Goal: Information Seeking & Learning: Check status

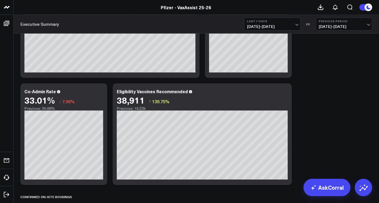
scroll to position [422, 0]
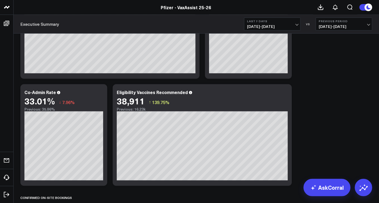
click at [284, 30] on button "Last 7 Days [DATE] - [DATE]" at bounding box center [272, 24] width 56 height 13
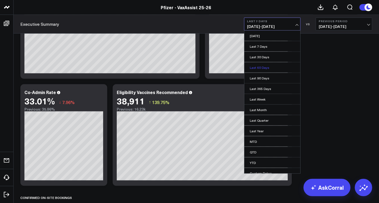
scroll to position [4, 0]
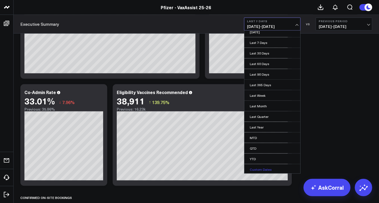
click at [265, 167] on link "Custom Dates" at bounding box center [272, 170] width 56 height 10
select select "8"
select select "2025"
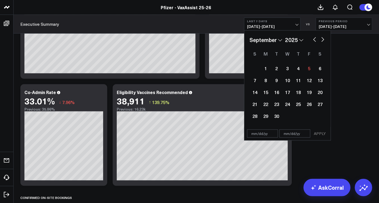
click at [293, 40] on select "2026 2025 2024 2023 2022 2021 2020 2019 2018 2017 2016 2015 2014 2013 2012 2011…" at bounding box center [294, 40] width 18 height 8
select select "8"
select select "2024"
click at [254, 116] on div "29" at bounding box center [255, 116] width 11 height 11
type input "[DATE]"
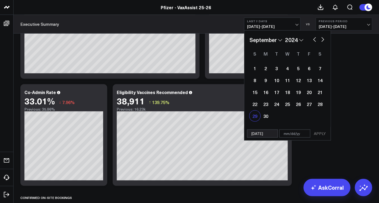
select select "8"
select select "2024"
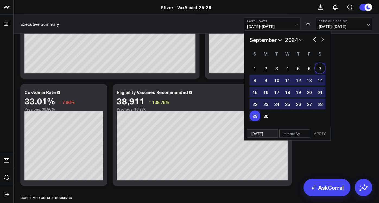
click at [324, 37] on button "button" at bounding box center [322, 39] width 5 height 7
select select "9"
select select "2024"
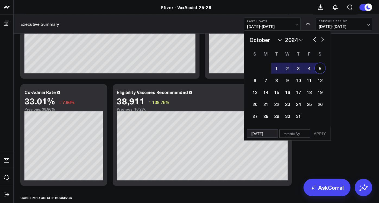
click at [321, 68] on div "5" at bounding box center [320, 68] width 11 height 11
type input "[DATE]"
select select "9"
select select "2024"
click at [318, 132] on button "APPLY" at bounding box center [320, 134] width 16 height 8
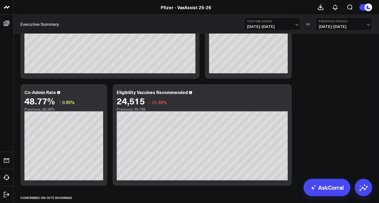
click at [279, 28] on span "[DATE] - [DATE]" at bounding box center [272, 26] width 51 height 4
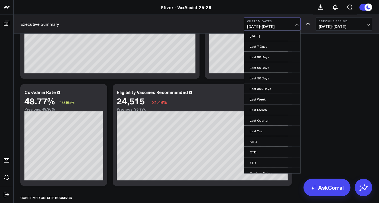
click at [273, 21] on b "Custom Dates" at bounding box center [272, 21] width 51 height 3
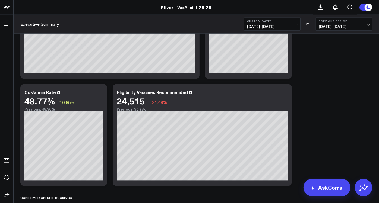
click at [275, 23] on button "Custom Dates [DATE] - [DATE]" at bounding box center [272, 24] width 56 height 13
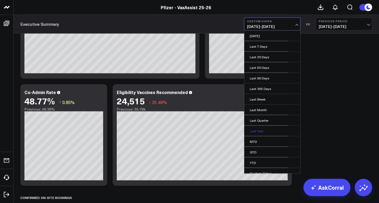
scroll to position [4, 0]
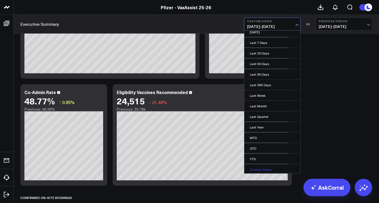
click at [267, 166] on link "Custom Dates" at bounding box center [272, 170] width 56 height 10
select select "8"
select select "2025"
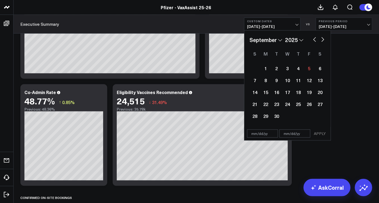
click at [268, 39] on select "January February March April May June July August September October November De…" at bounding box center [266, 40] width 33 height 8
select select "7"
select select "2025"
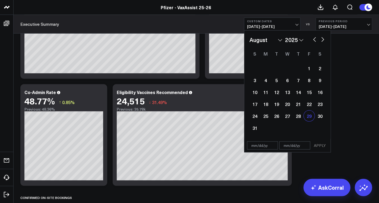
click at [308, 115] on div "29" at bounding box center [309, 116] width 11 height 11
select select "7"
select select "2025"
type input "[DATE]"
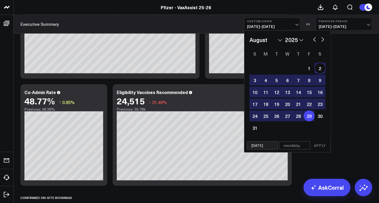
click at [323, 41] on button "button" at bounding box center [322, 39] width 5 height 7
select select "8"
select select "2025"
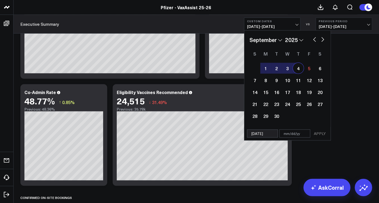
click at [297, 70] on div "4" at bounding box center [298, 68] width 11 height 11
type input "[DATE]"
select select "8"
select select "2025"
click at [291, 39] on select "2026 2025 2024 2023 2022 2021 2020 2019 2018 2017 2016 2015 2014 2013 2012 2011…" at bounding box center [294, 40] width 18 height 8
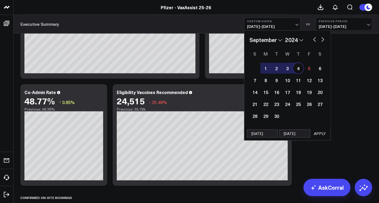
select select "8"
select select "2024"
click at [289, 69] on div "4" at bounding box center [287, 68] width 11 height 11
type input "[DATE]"
select select "8"
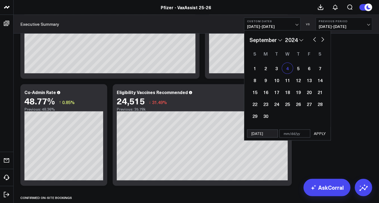
select select "2024"
click at [314, 41] on button "button" at bounding box center [314, 39] width 5 height 7
select select "7"
select select "2024"
click at [301, 116] on div "29" at bounding box center [298, 116] width 11 height 11
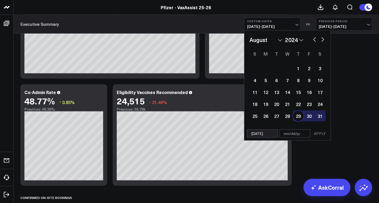
type input "[DATE]"
select select "7"
select select "2024"
click at [320, 134] on button "APPLY" at bounding box center [320, 134] width 16 height 8
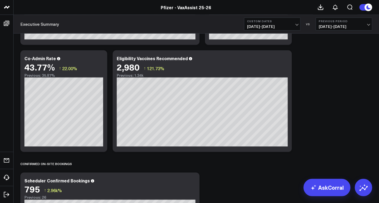
scroll to position [455, 0]
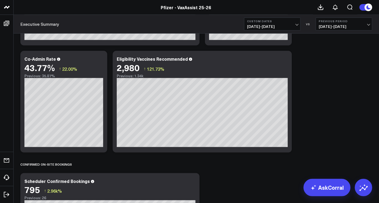
click at [286, 30] on button "Custom Dates [DATE] - [DATE]" at bounding box center [272, 24] width 56 height 13
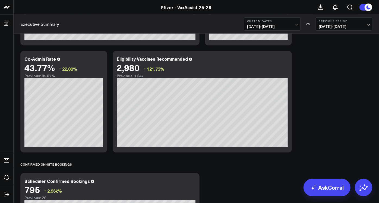
click at [288, 18] on button "Custom Dates [DATE] - [DATE]" at bounding box center [272, 24] width 56 height 13
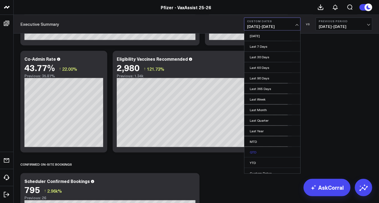
scroll to position [4, 0]
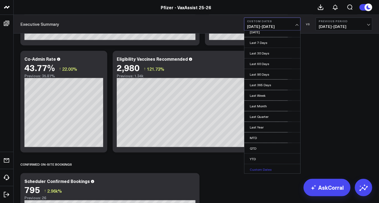
click at [265, 167] on link "Custom Dates" at bounding box center [272, 170] width 56 height 10
select select "8"
select select "2025"
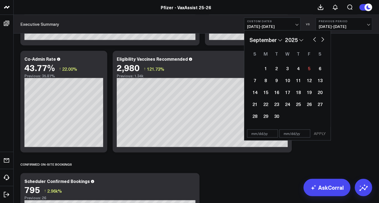
click at [314, 40] on button "button" at bounding box center [314, 39] width 5 height 7
select select "7"
select select "2025"
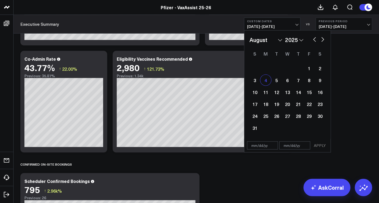
click at [268, 80] on div "4" at bounding box center [265, 80] width 11 height 11
type input "[DATE]"
select select "7"
select select "2025"
click at [323, 39] on button "button" at bounding box center [322, 39] width 5 height 7
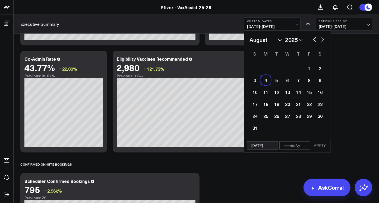
select select "8"
select select "2025"
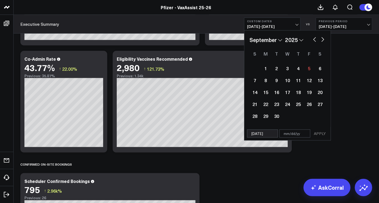
click at [323, 39] on button "button" at bounding box center [322, 39] width 5 height 7
select select "9"
select select "2025"
click at [323, 39] on button "button" at bounding box center [322, 39] width 5 height 7
select select "10"
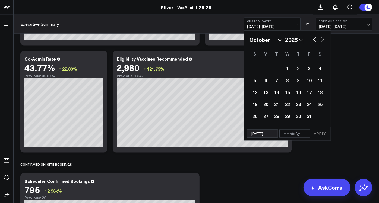
select select "2025"
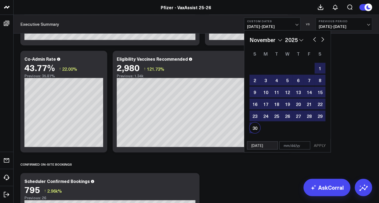
click at [252, 129] on div "30" at bounding box center [255, 128] width 11 height 11
type input "[DATE]"
select select "10"
select select "2025"
click at [318, 146] on button "APPLY" at bounding box center [320, 146] width 16 height 8
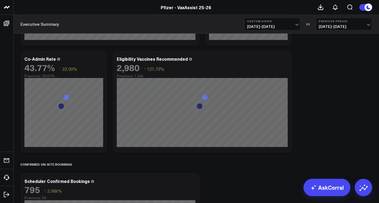
click at [272, 24] on span "[DATE] - [DATE]" at bounding box center [272, 26] width 51 height 4
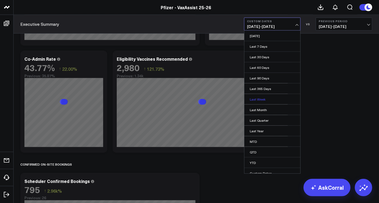
scroll to position [4, 0]
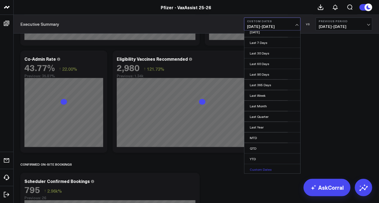
click at [268, 171] on link "Custom Dates" at bounding box center [272, 170] width 56 height 10
select select "8"
select select "2025"
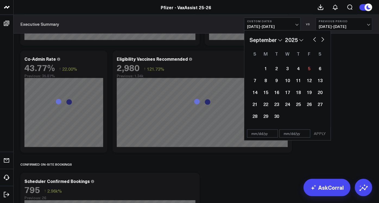
click at [291, 42] on select "2026 2025 2024 2023 2022 2021 2020 2019 2018 2017 2016 2015 2014 2013 2012 2011…" at bounding box center [294, 40] width 18 height 8
select select "8"
select select "2024"
click at [316, 39] on button "button" at bounding box center [314, 39] width 5 height 7
select select "7"
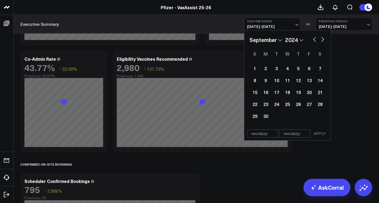
select select "2024"
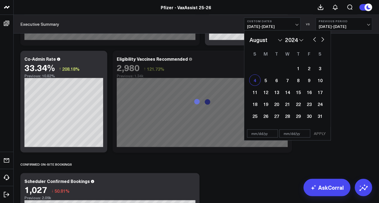
click at [255, 83] on div "4" at bounding box center [255, 80] width 11 height 11
type input "[DATE]"
select select "7"
select select "2024"
click at [323, 39] on button "button" at bounding box center [322, 39] width 5 height 7
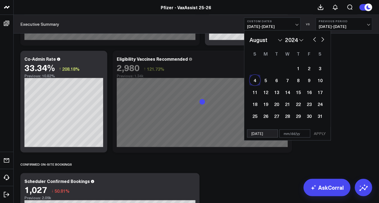
select select "8"
select select "2024"
click at [323, 39] on button "button" at bounding box center [322, 39] width 5 height 7
select select "9"
select select "2024"
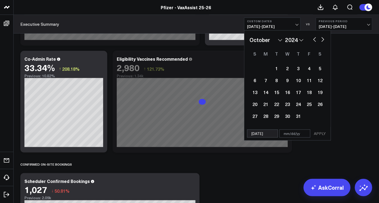
click at [323, 39] on button "button" at bounding box center [322, 39] width 5 height 7
select select "10"
select select "2024"
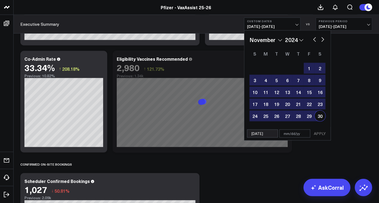
click at [319, 115] on div "30" at bounding box center [320, 116] width 11 height 11
type input "[DATE]"
select select "10"
select select "2024"
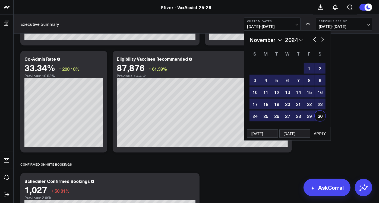
click at [323, 133] on button "APPLY" at bounding box center [320, 134] width 16 height 8
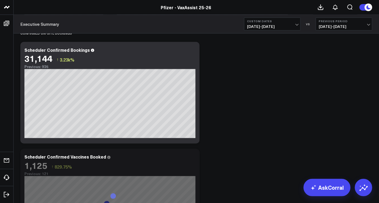
scroll to position [590, 0]
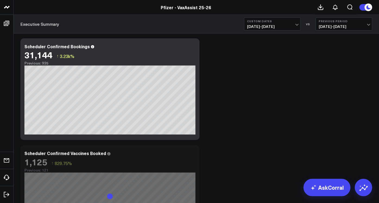
click at [278, 32] on div "Executive Summary Custom Dates [DATE] - [DATE] VS Previous Period [DATE] - [DAT…" at bounding box center [197, 24] width 366 height 19
click at [273, 28] on span "[DATE] - [DATE]" at bounding box center [272, 26] width 51 height 4
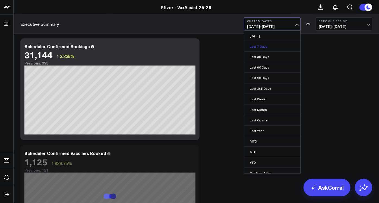
click at [275, 47] on link "Last 7 Days" at bounding box center [272, 46] width 56 height 10
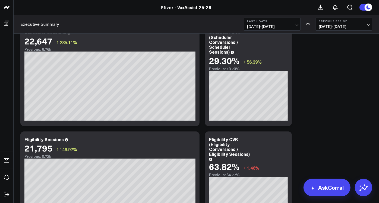
scroll to position [1048, 0]
